Goal: Find specific page/section: Find specific page/section

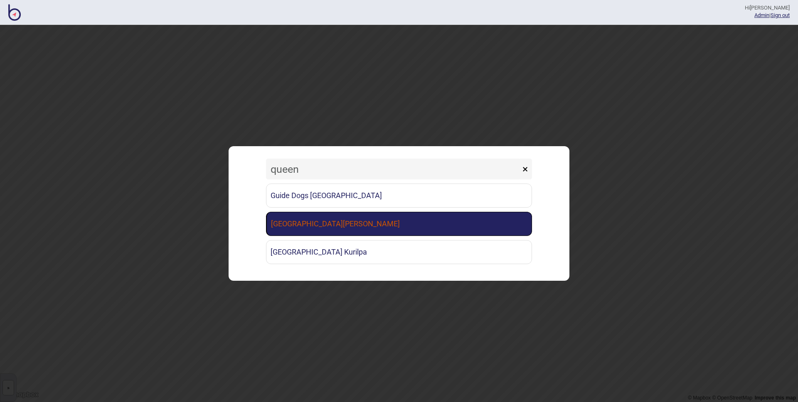
type input "queen"
click at [319, 228] on link "[GEOGRAPHIC_DATA][PERSON_NAME]" at bounding box center [399, 224] width 266 height 24
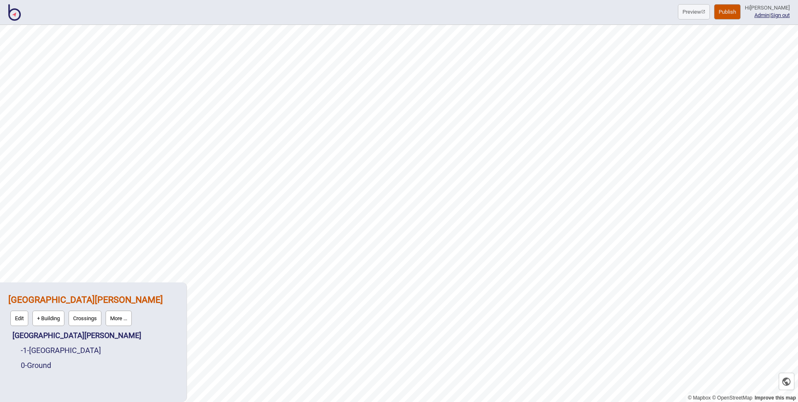
click at [127, 321] on button "More ..." at bounding box center [119, 318] width 26 height 15
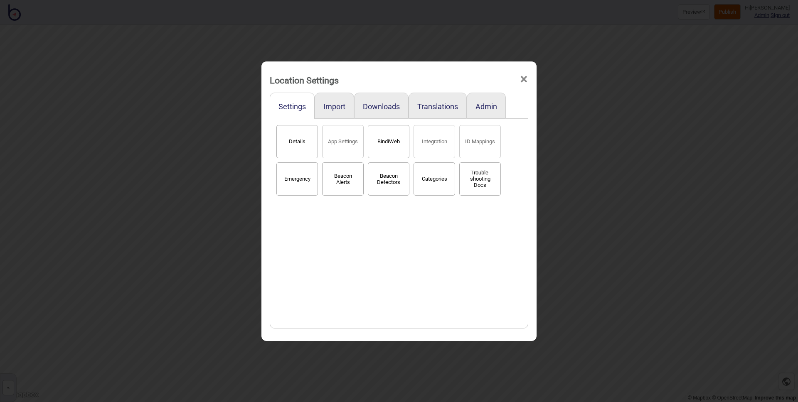
click at [388, 132] on button "BindiWeb" at bounding box center [389, 141] width 42 height 33
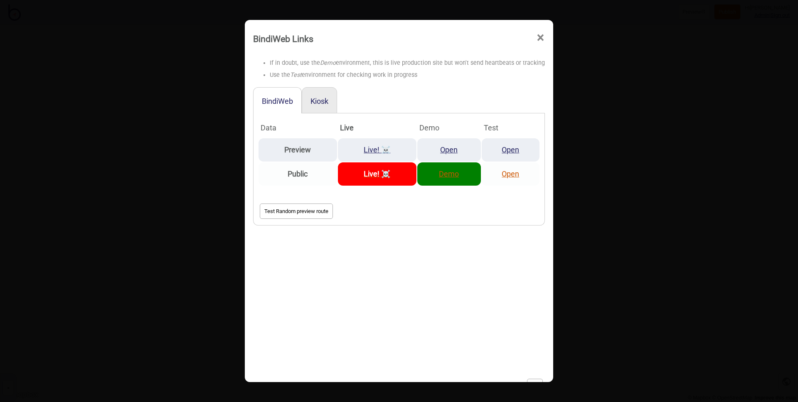
click at [436, 175] on td "Demo" at bounding box center [449, 174] width 64 height 23
click at [440, 175] on link "Demo" at bounding box center [449, 174] width 20 height 9
